Goal: Task Accomplishment & Management: Complete application form

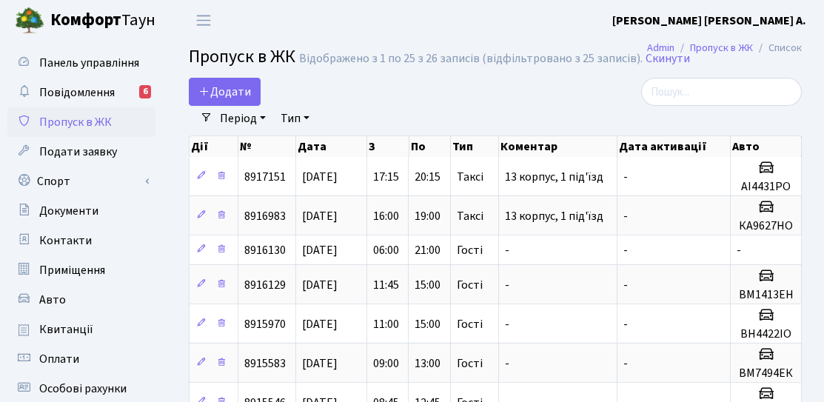
select select "25"
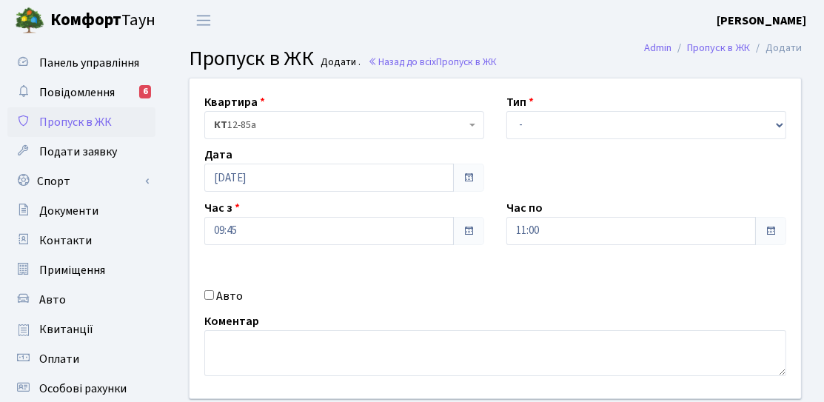
click at [226, 290] on label "Авто" at bounding box center [229, 296] width 27 height 18
click at [214, 290] on input "Авто" at bounding box center [209, 295] width 10 height 10
checkbox input "true"
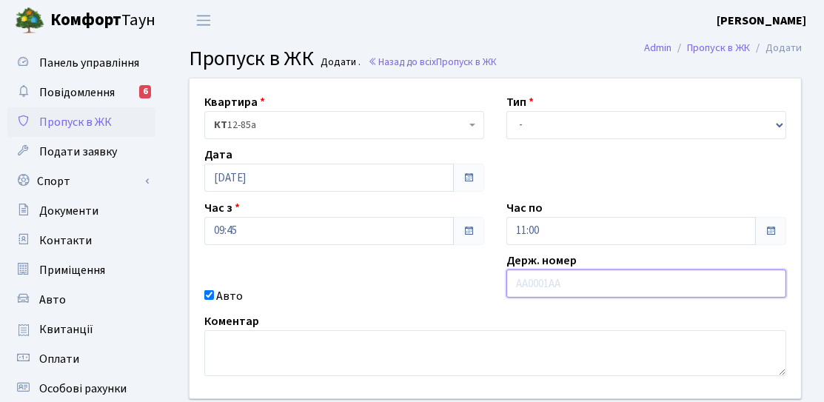
paste input "КА4486МО"
type input "КА4486МО"
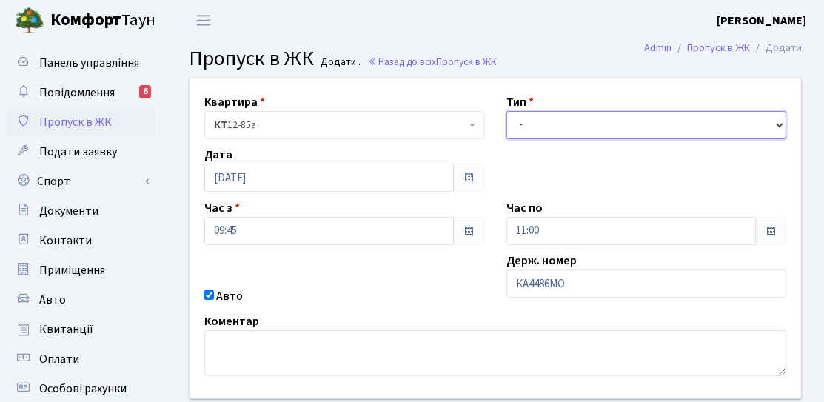
drag, startPoint x: 555, startPoint y: 116, endPoint x: 566, endPoint y: 101, distance: 18.7
click at [560, 110] on div "Тип - Доставка Таксі Гості Сервіс" at bounding box center [646, 116] width 302 height 46
click at [506, 111] on select "- Доставка Таксі Гості Сервіс" at bounding box center [646, 125] width 280 height 28
click at [537, 112] on select "- Доставка Таксі Гості Сервіс" at bounding box center [646, 125] width 280 height 28
select select "3"
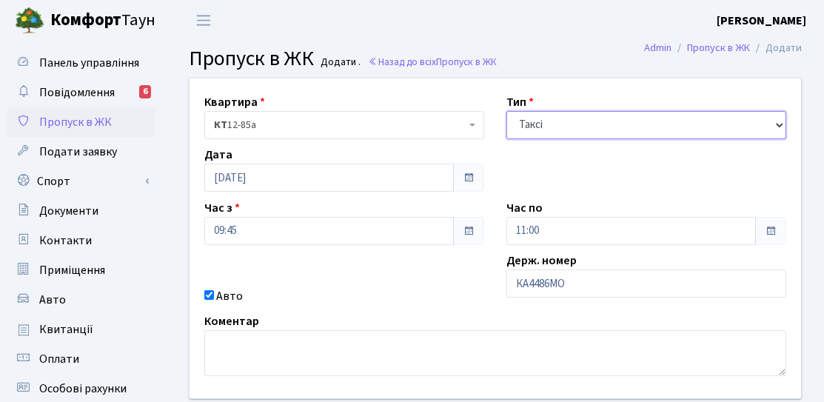
click at [506, 111] on select "- Доставка Таксі Гості Сервіс" at bounding box center [646, 125] width 280 height 28
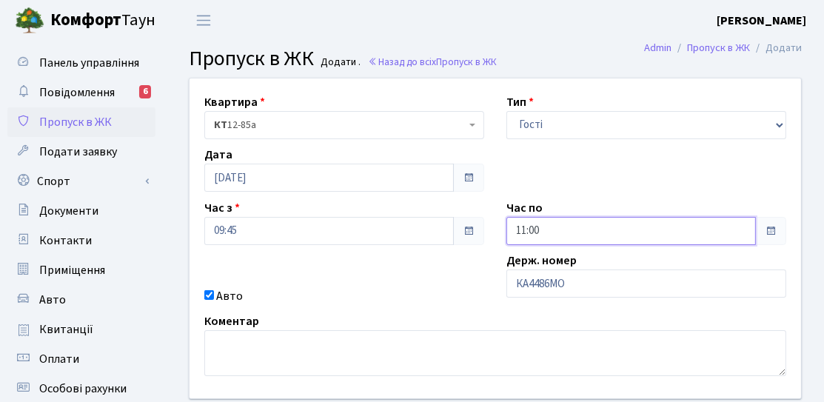
click at [561, 231] on input "11:00" at bounding box center [630, 231] width 249 height 28
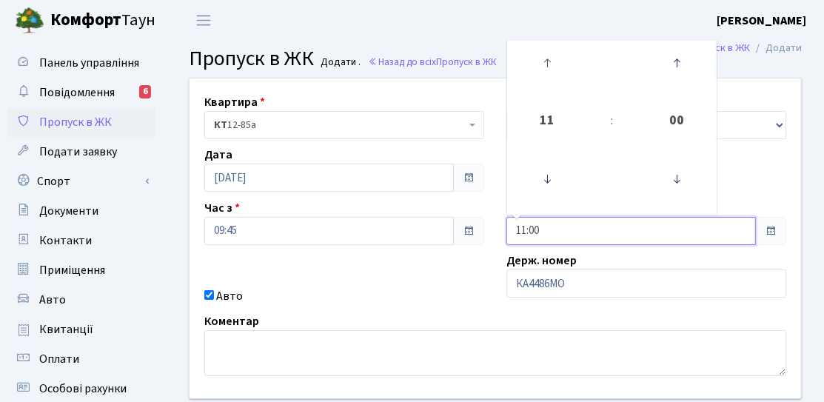
click at [542, 41] on link at bounding box center [548, 62] width 44 height 53
click at [544, 56] on icon at bounding box center [547, 63] width 40 height 40
click at [544, 57] on icon at bounding box center [547, 63] width 40 height 40
type input "14:00"
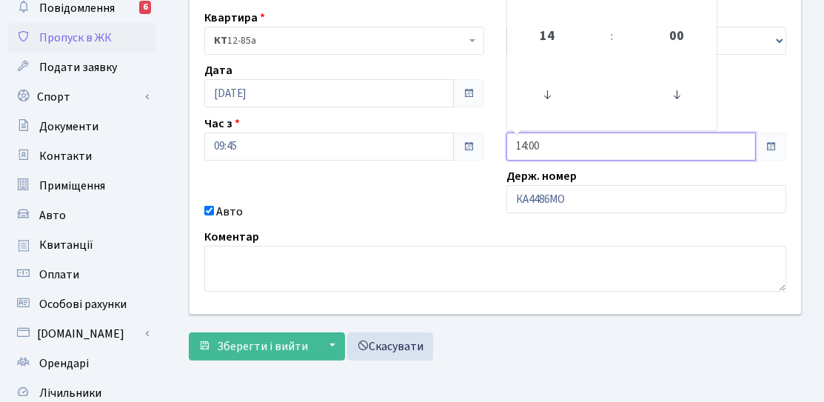
scroll to position [148, 0]
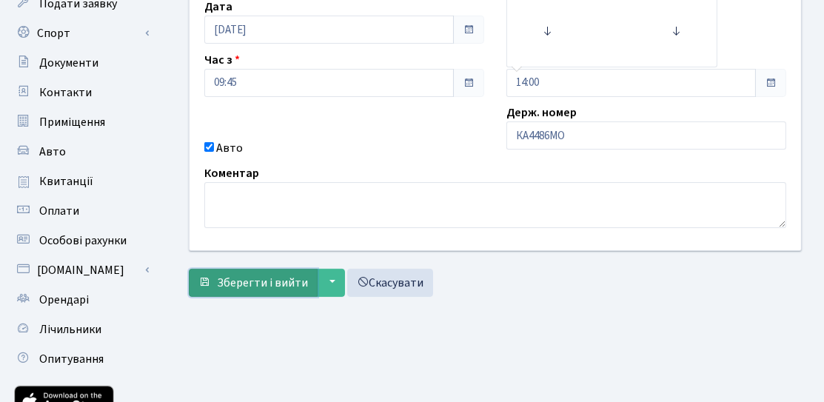
click at [272, 275] on span "Зберегти і вийти" at bounding box center [262, 283] width 91 height 16
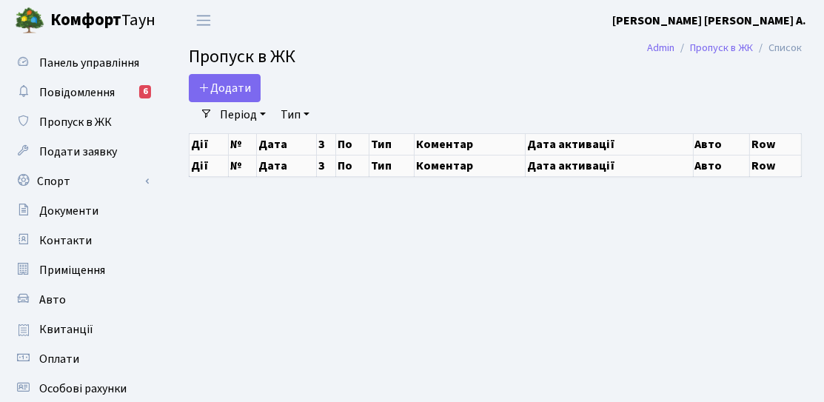
select select "25"
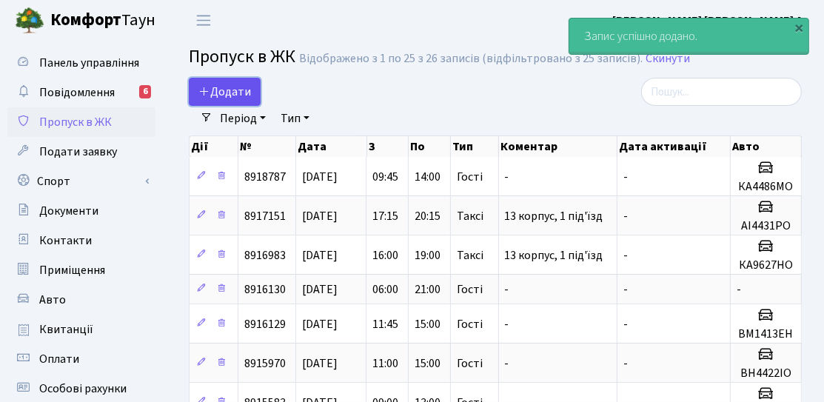
click at [237, 94] on span "Додати" at bounding box center [224, 92] width 53 height 16
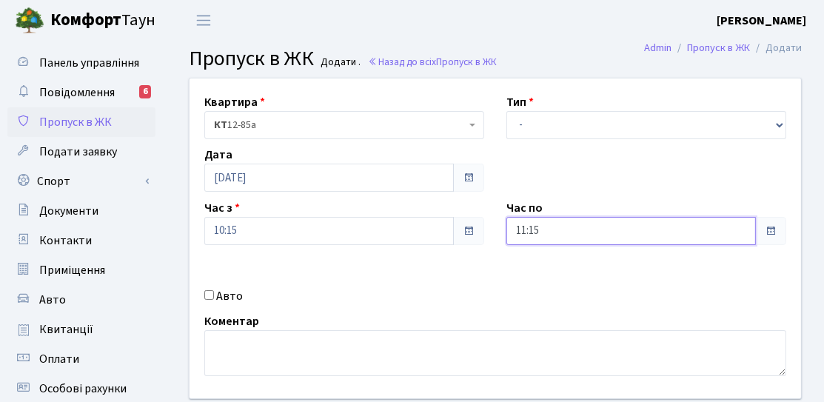
click at [533, 231] on input "11:15" at bounding box center [630, 231] width 249 height 28
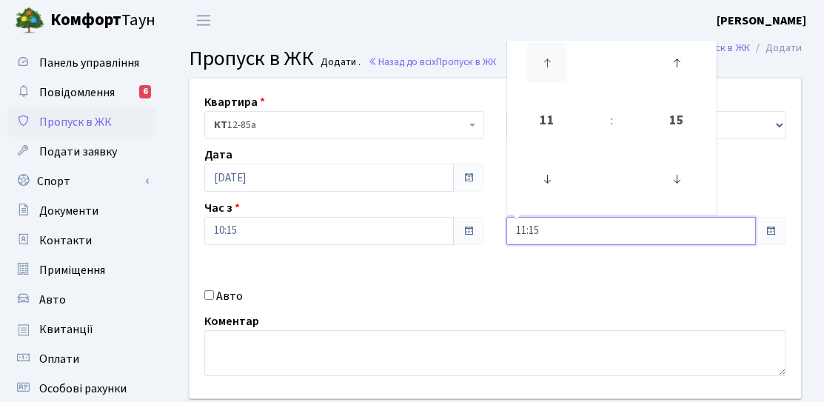
click at [534, 65] on icon at bounding box center [547, 63] width 40 height 40
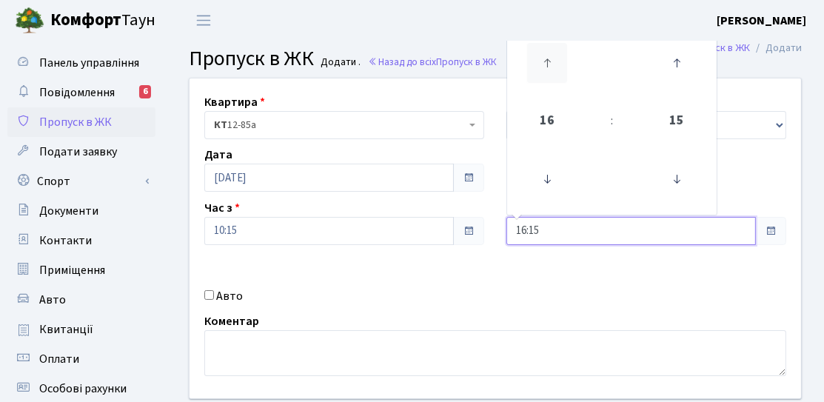
click at [548, 71] on icon at bounding box center [547, 63] width 40 height 40
click at [549, 73] on icon at bounding box center [547, 63] width 40 height 40
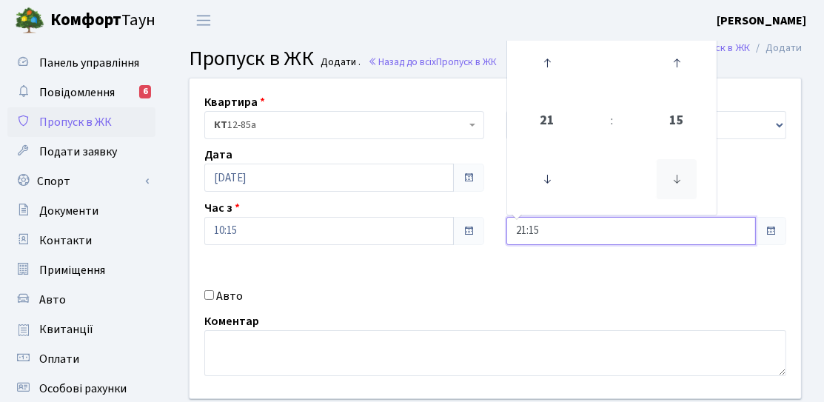
click at [670, 171] on icon at bounding box center [677, 179] width 40 height 40
type input "21:00"
click at [600, 249] on div "Квартира <b>КТ</b>&nbsp;&nbsp;&nbsp;&nbsp;12-85а КТ 12-85а Тип - Доставка Таксі…" at bounding box center [495, 238] width 634 height 320
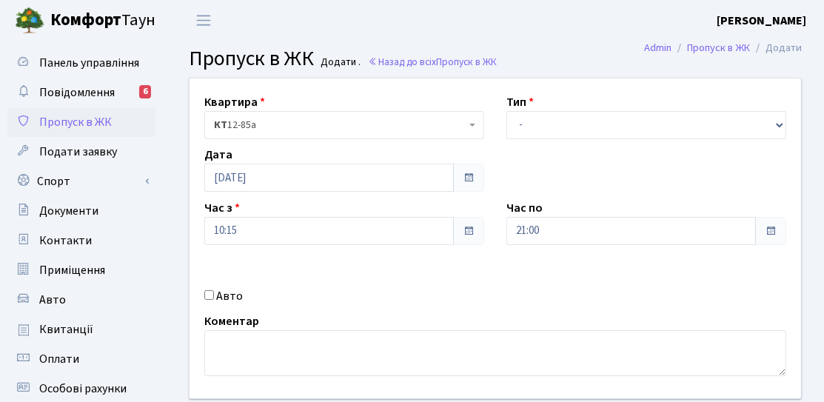
click at [581, 108] on div "Тип - Доставка Таксі Гості Сервіс" at bounding box center [646, 116] width 302 height 46
click at [551, 133] on select "- Доставка Таксі Гості Сервіс" at bounding box center [646, 125] width 280 height 28
select select "3"
click at [506, 111] on select "- Доставка Таксі Гості Сервіс" at bounding box center [646, 125] width 280 height 28
click at [245, 293] on div "Авто" at bounding box center [344, 296] width 302 height 18
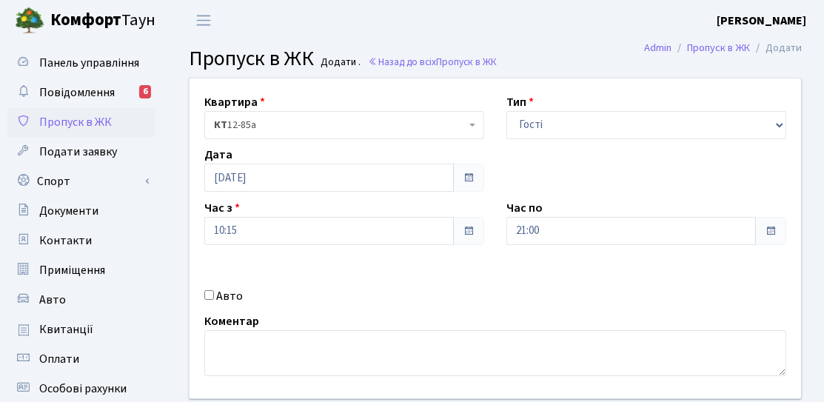
click at [230, 298] on label "Авто" at bounding box center [229, 296] width 27 height 18
click at [214, 298] on input "Авто" at bounding box center [209, 295] width 10 height 10
checkbox input "true"
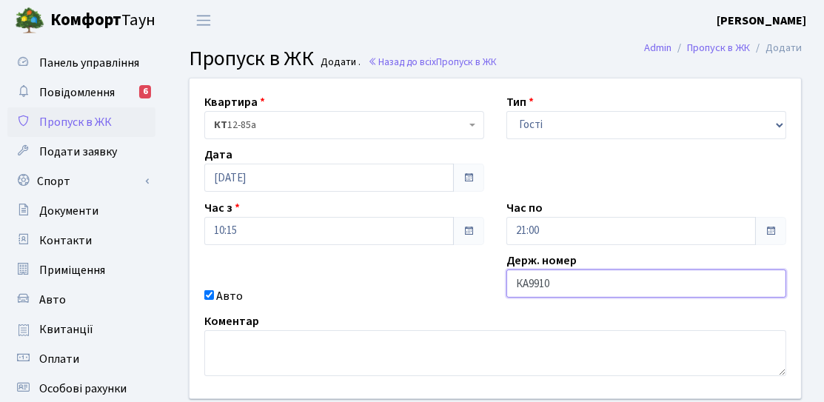
type input "КА9910ВМ"
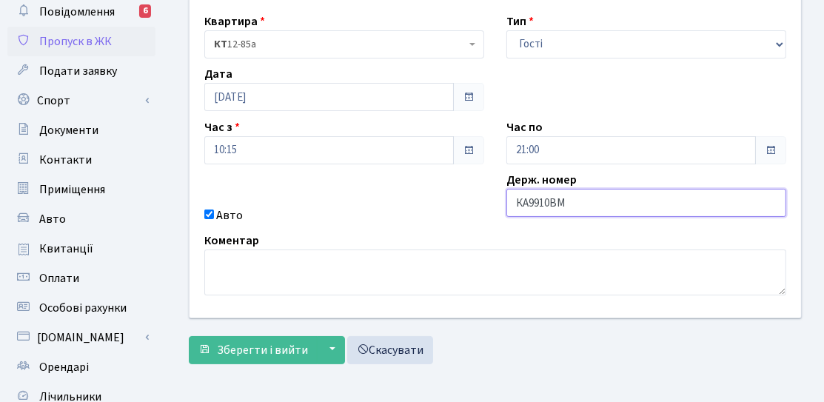
scroll to position [148, 0]
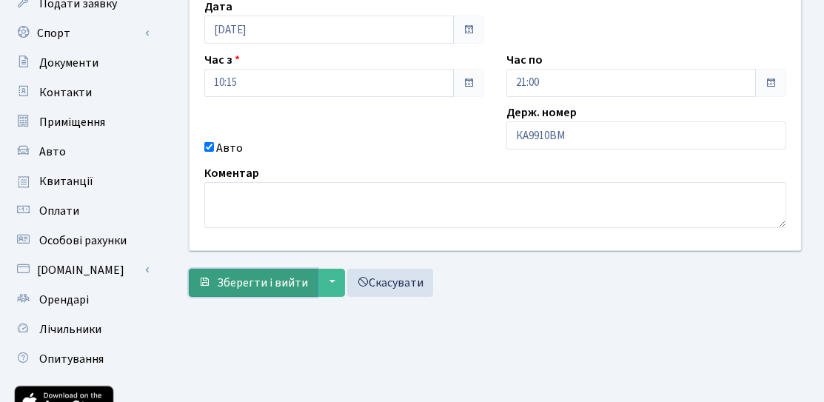
click at [280, 289] on button "Зберегти і вийти" at bounding box center [253, 283] width 129 height 28
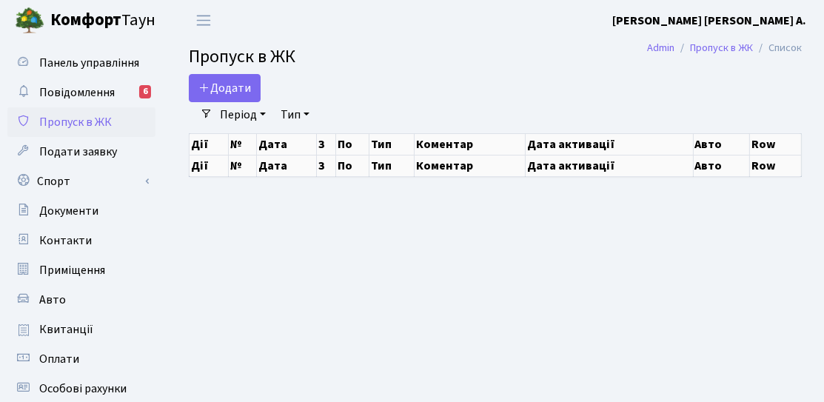
select select "25"
